Goal: Check status: Check status

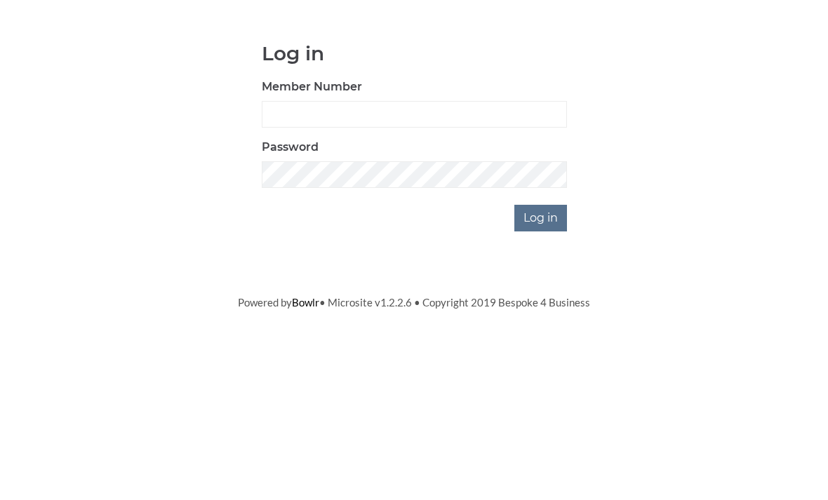
scroll to position [116, 0]
type input "0196"
click at [542, 321] on input "Log in" at bounding box center [540, 334] width 53 height 27
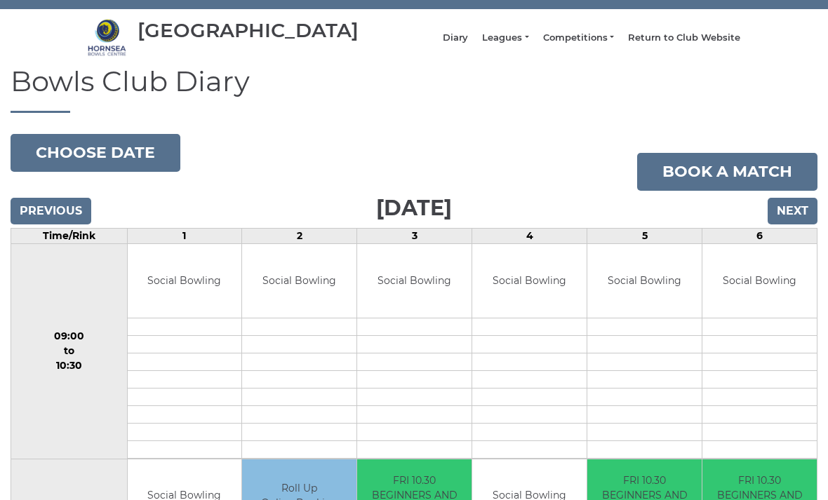
scroll to position [38, 0]
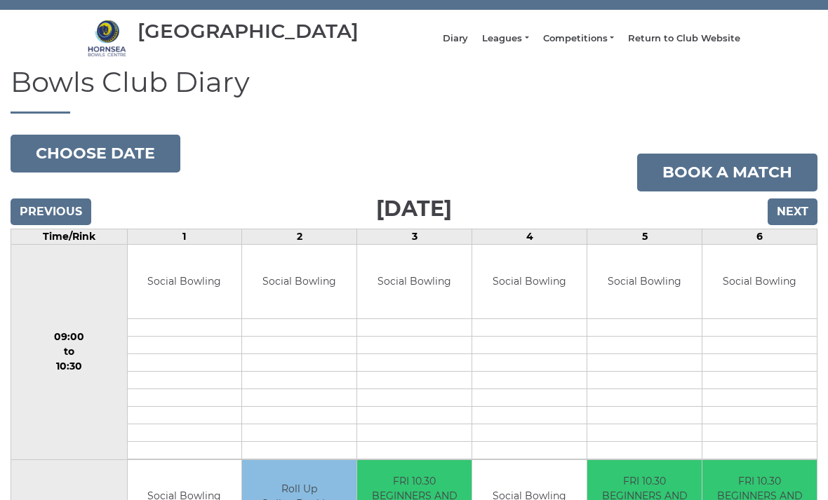
click at [137, 163] on button "Choose date" at bounding box center [96, 154] width 170 height 38
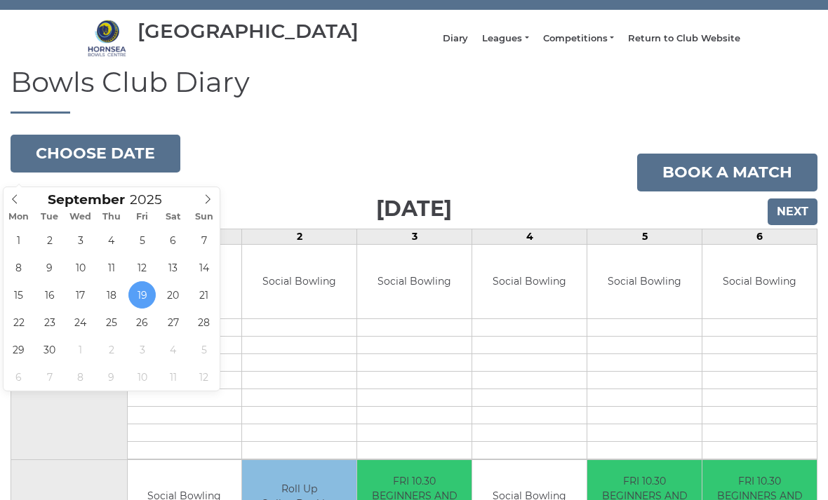
type input "2025-09-24"
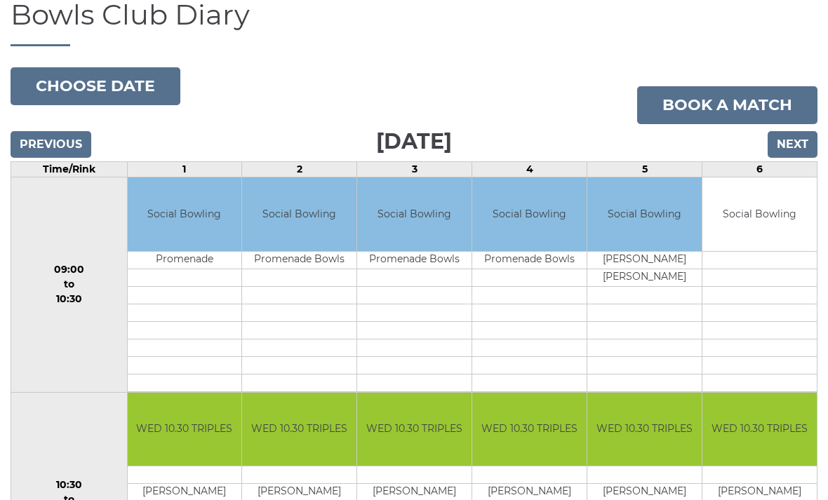
scroll to position [107, 0]
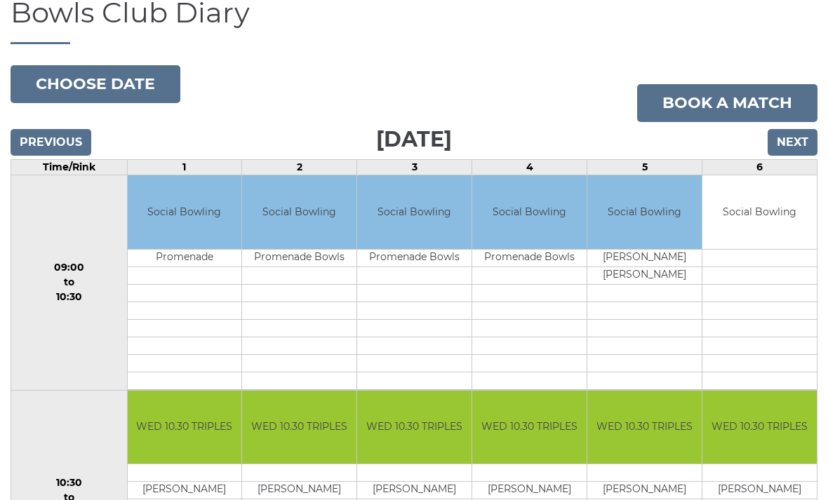
click at [137, 93] on button "Choose date" at bounding box center [96, 84] width 170 height 38
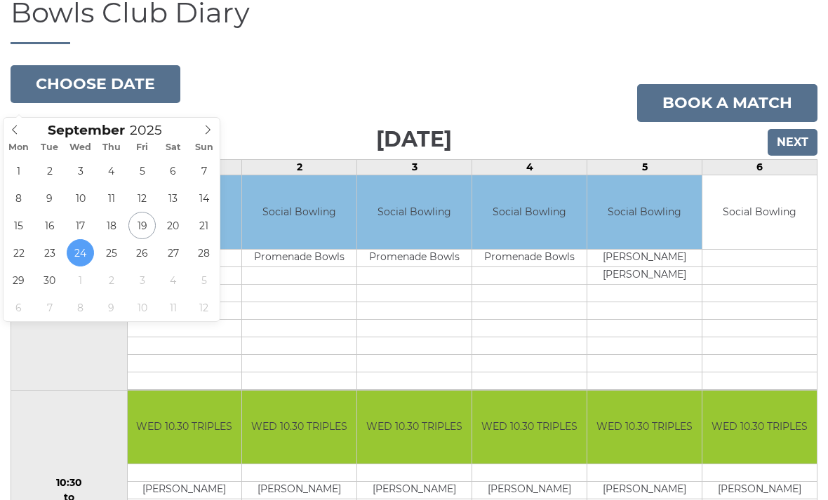
type input "[DATE]"
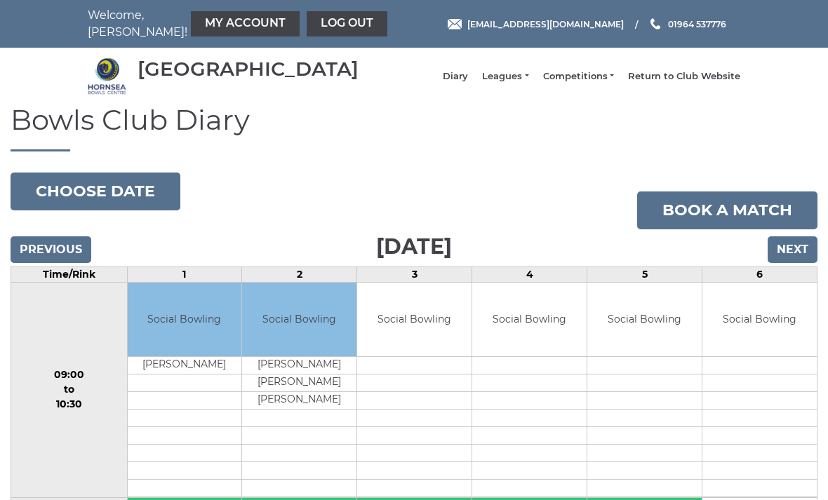
click at [228, 18] on link "My Account" at bounding box center [245, 23] width 109 height 25
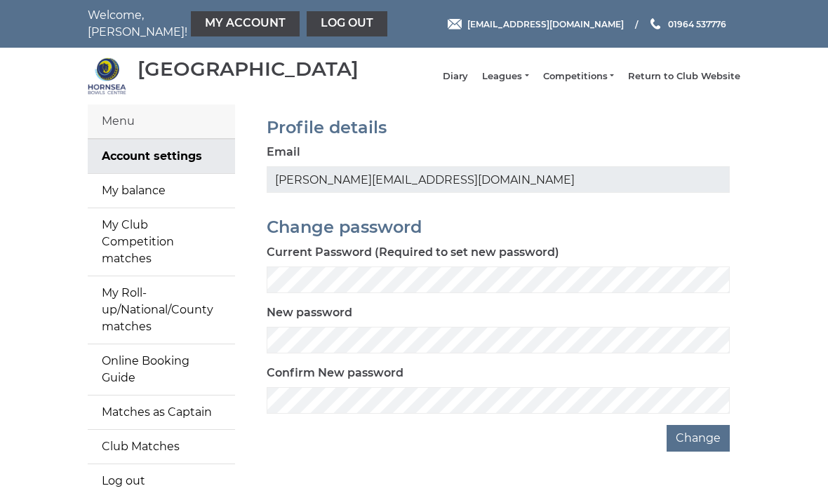
click at [223, 29] on link "My Account" at bounding box center [245, 23] width 109 height 25
click at [187, 196] on link "My balance" at bounding box center [161, 191] width 147 height 34
